Goal: Task Accomplishment & Management: Manage account settings

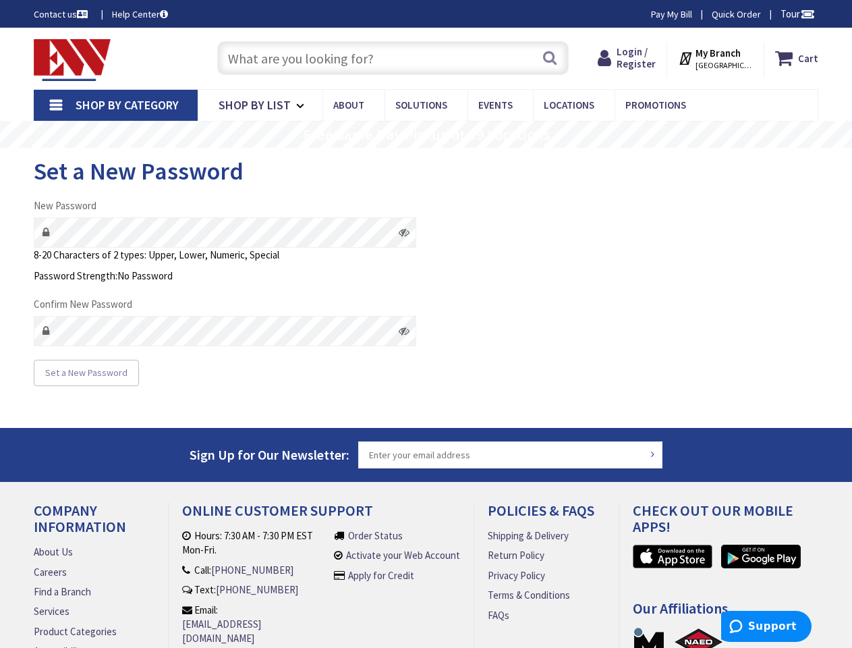
click at [426, 324] on div "New Password 8-20 Characters of 2 types: Upper, Lower, Numeric, Special Passwor…" at bounding box center [225, 292] width 403 height 188
click at [796, 13] on span "Tour" at bounding box center [798, 13] width 34 height 13
click at [720, 58] on strong "My Branch" at bounding box center [718, 53] width 45 height 13
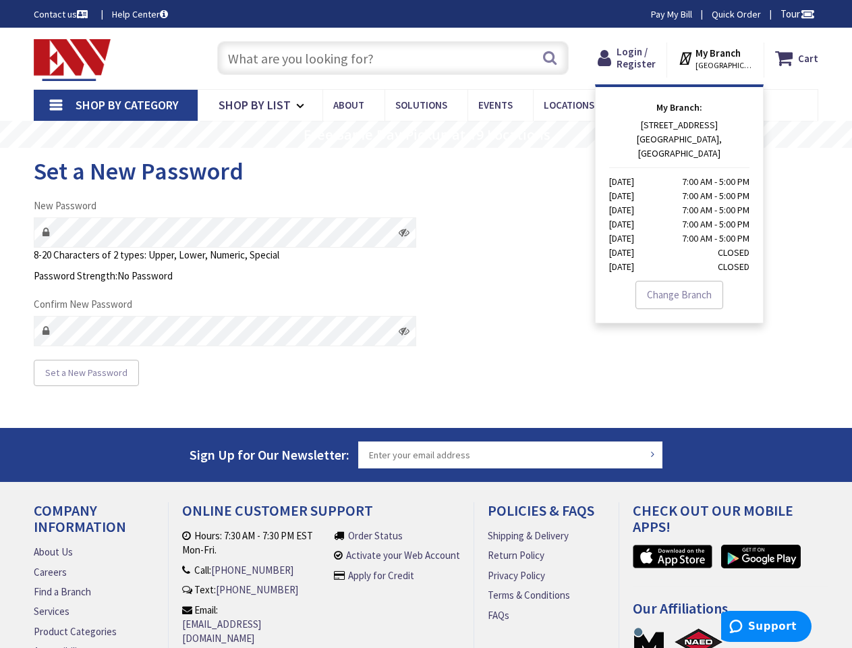
click at [115, 105] on span "Shop By Category" at bounding box center [127, 105] width 103 height 16
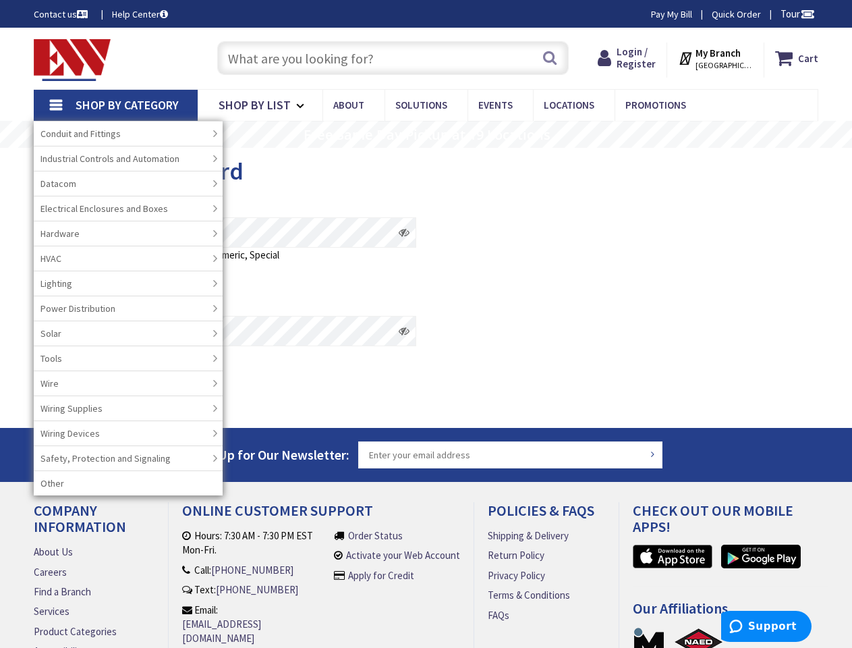
click at [426, 134] on rs-layer "Free Same Day Pickup at 19 Locations" at bounding box center [427, 135] width 247 height 15
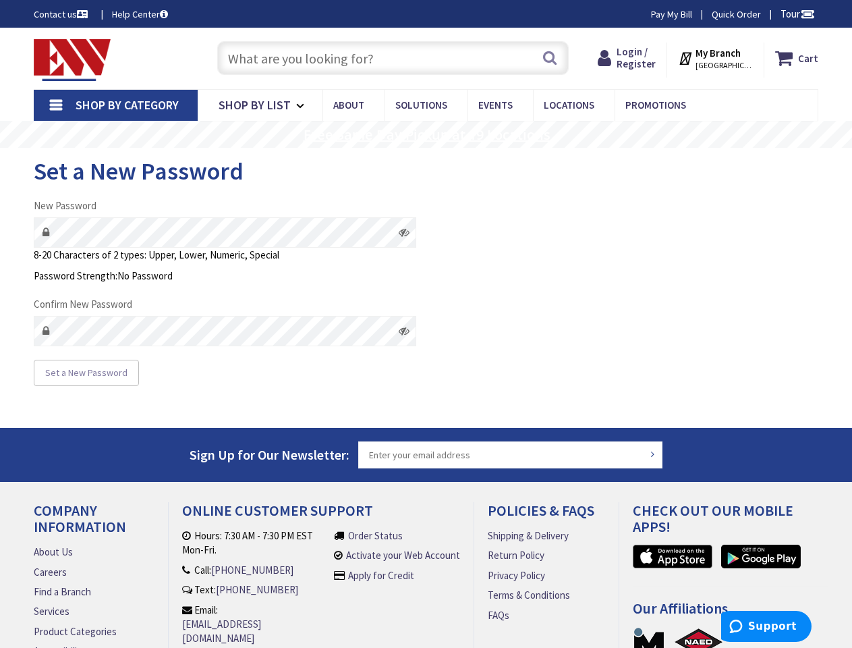
click at [426, 135] on rs-layer "Free Same Day Pickup at 19 Locations" at bounding box center [427, 135] width 247 height 15
click at [225, 292] on fieldset "New Password 8-20 Characters of 2 types: Upper, Lower, Numeric, Special Passwor…" at bounding box center [225, 278] width 383 height 161
click at [404, 232] on icon at bounding box center [404, 232] width 11 height 11
click at [404, 331] on icon at bounding box center [404, 330] width 11 height 11
